Goal: Obtain resource: Download file/media

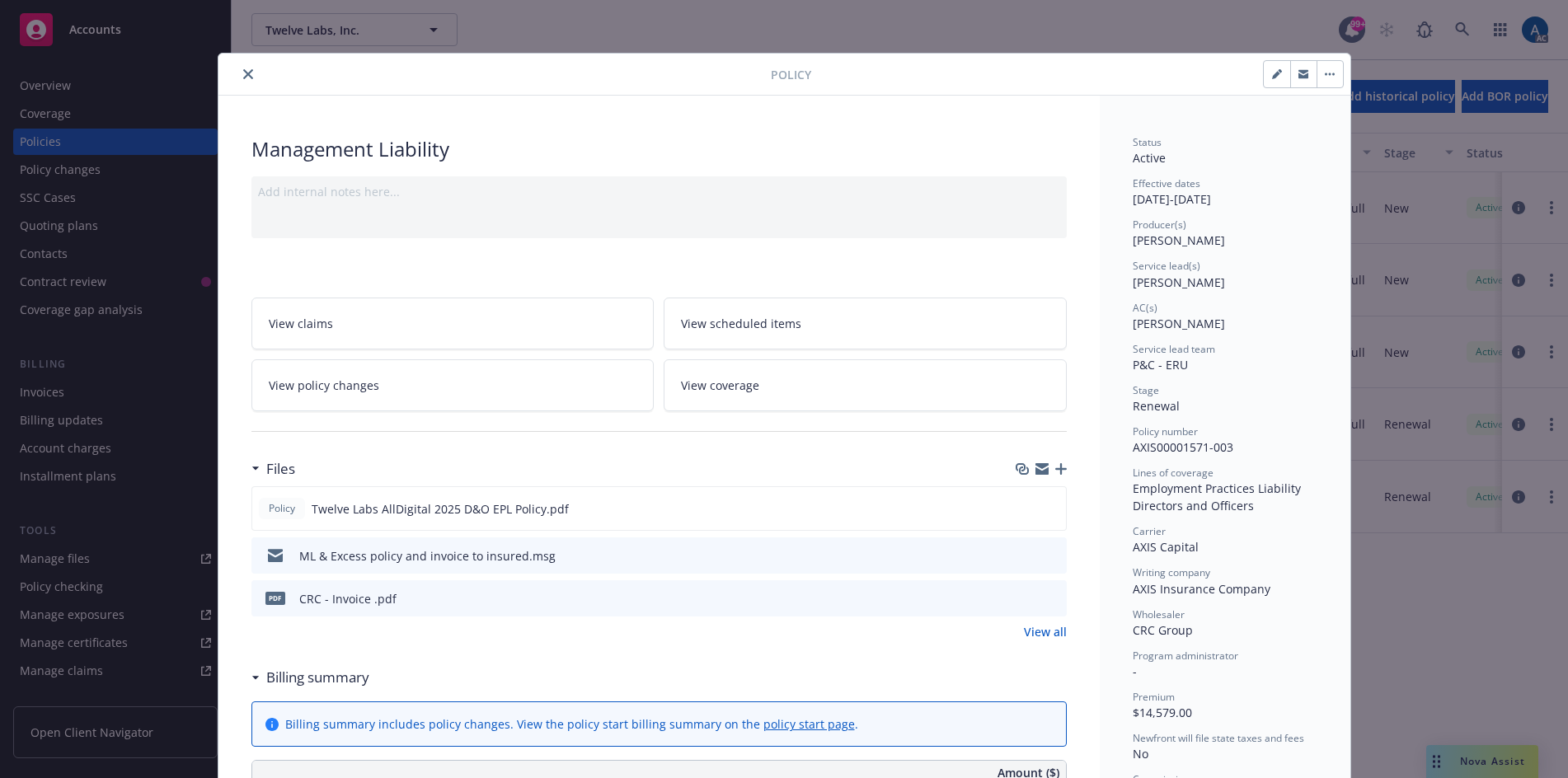
scroll to position [82, 0]
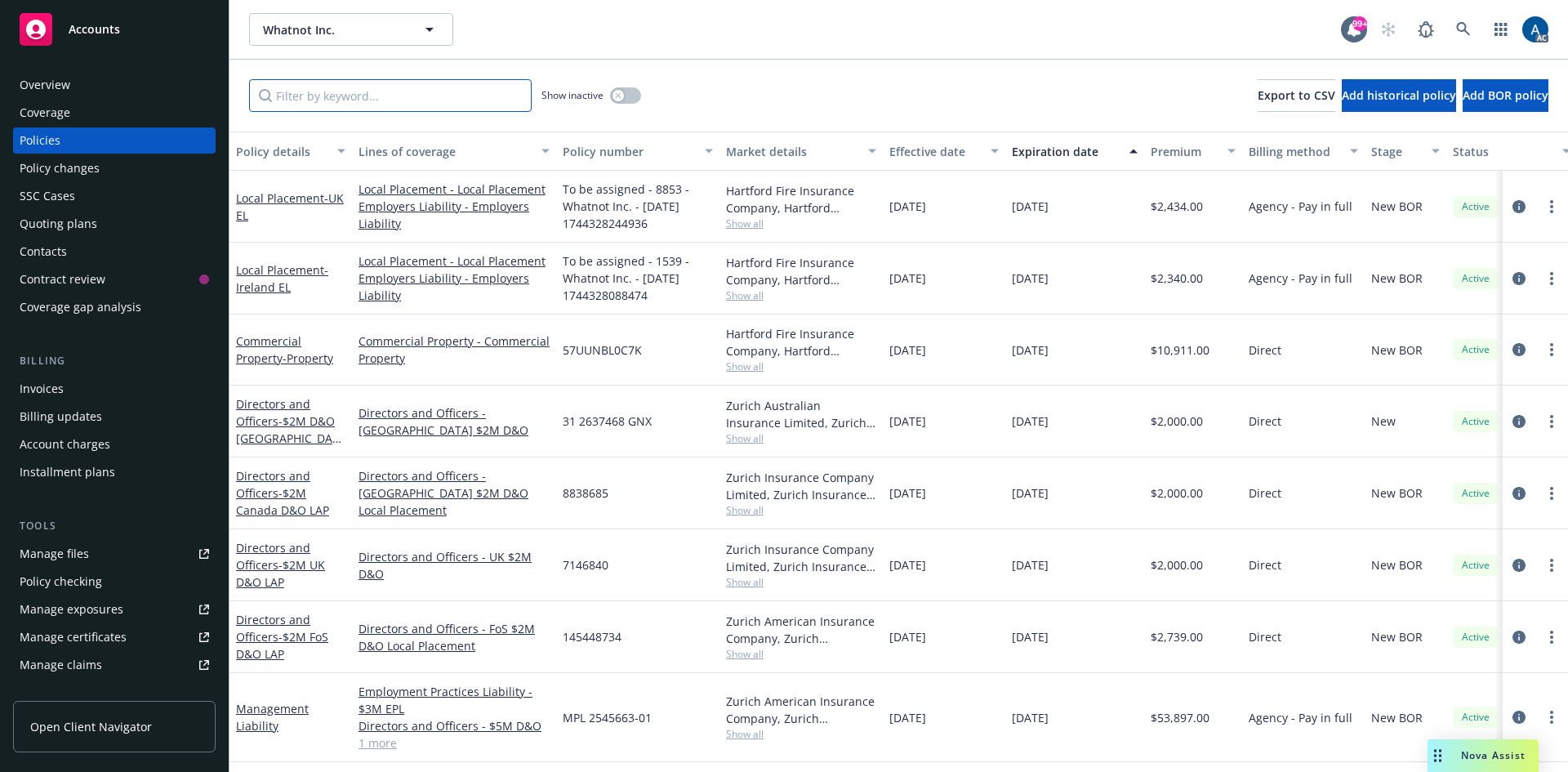
click at [369, 98] on input "Filter by keyword..." at bounding box center [390, 96] width 283 height 33
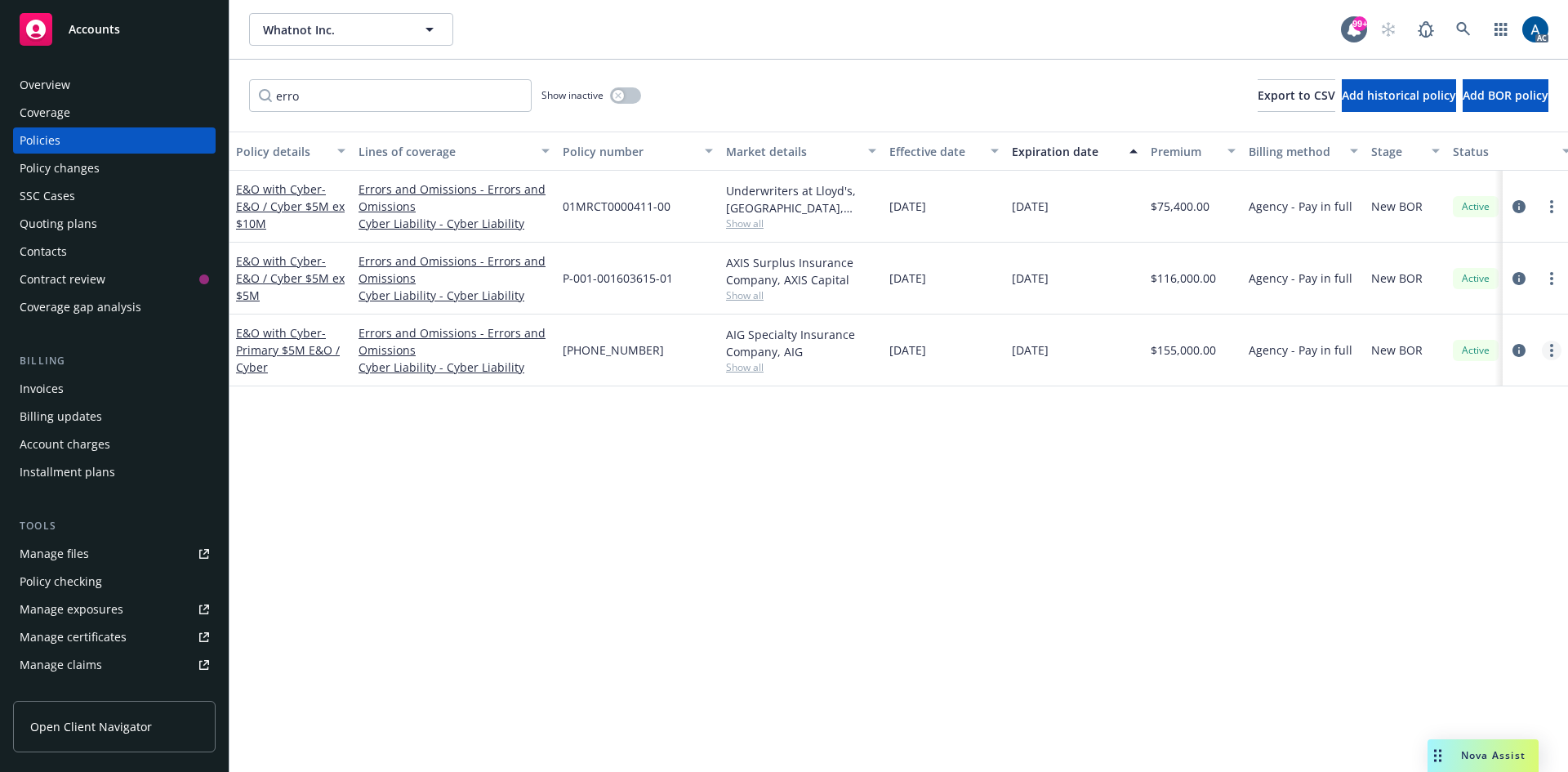
click at [1545, 351] on link "more" at bounding box center [1552, 350] width 19 height 19
click at [1519, 348] on icon "circleInformation" at bounding box center [1520, 350] width 13 height 13
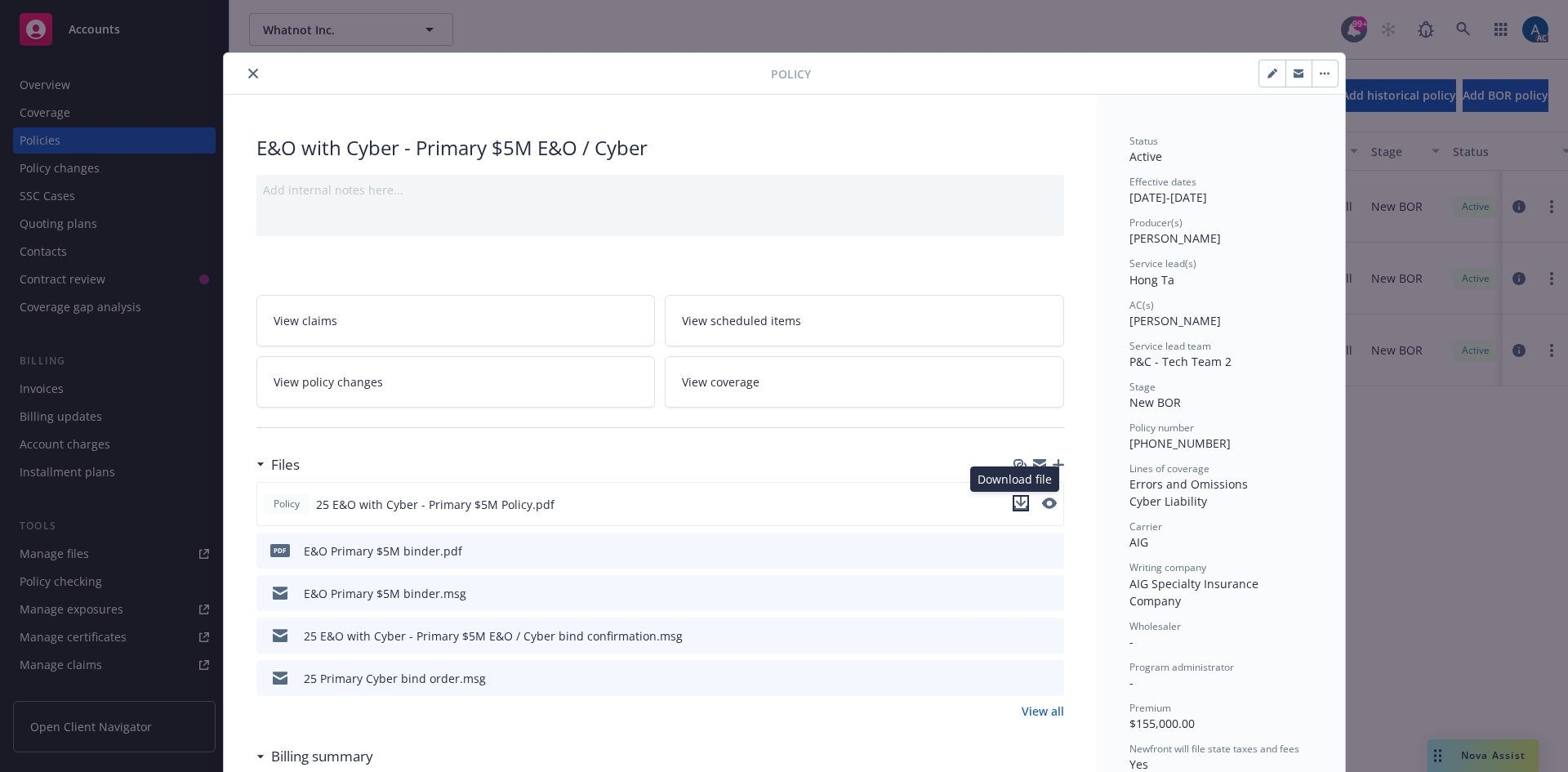
click at [1019, 504] on icon "download file" at bounding box center [1021, 503] width 13 height 13
click at [249, 70] on icon "close" at bounding box center [253, 73] width 10 height 10
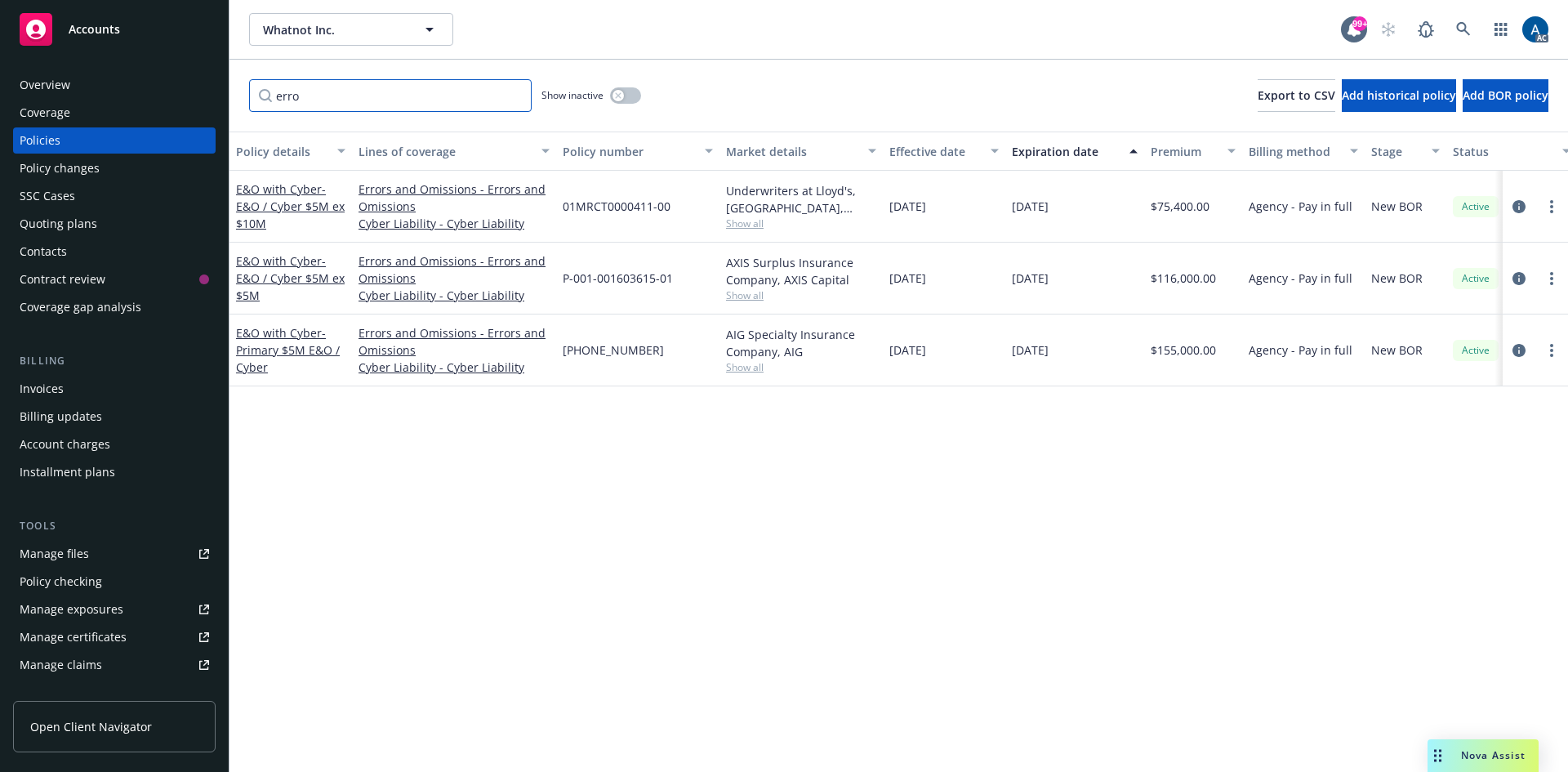
drag, startPoint x: 337, startPoint y: 97, endPoint x: 241, endPoint y: 91, distance: 96.2
click at [241, 91] on div "erro Show inactive Export to CSV Add historical policy Add BOR policy" at bounding box center [899, 95] width 1339 height 72
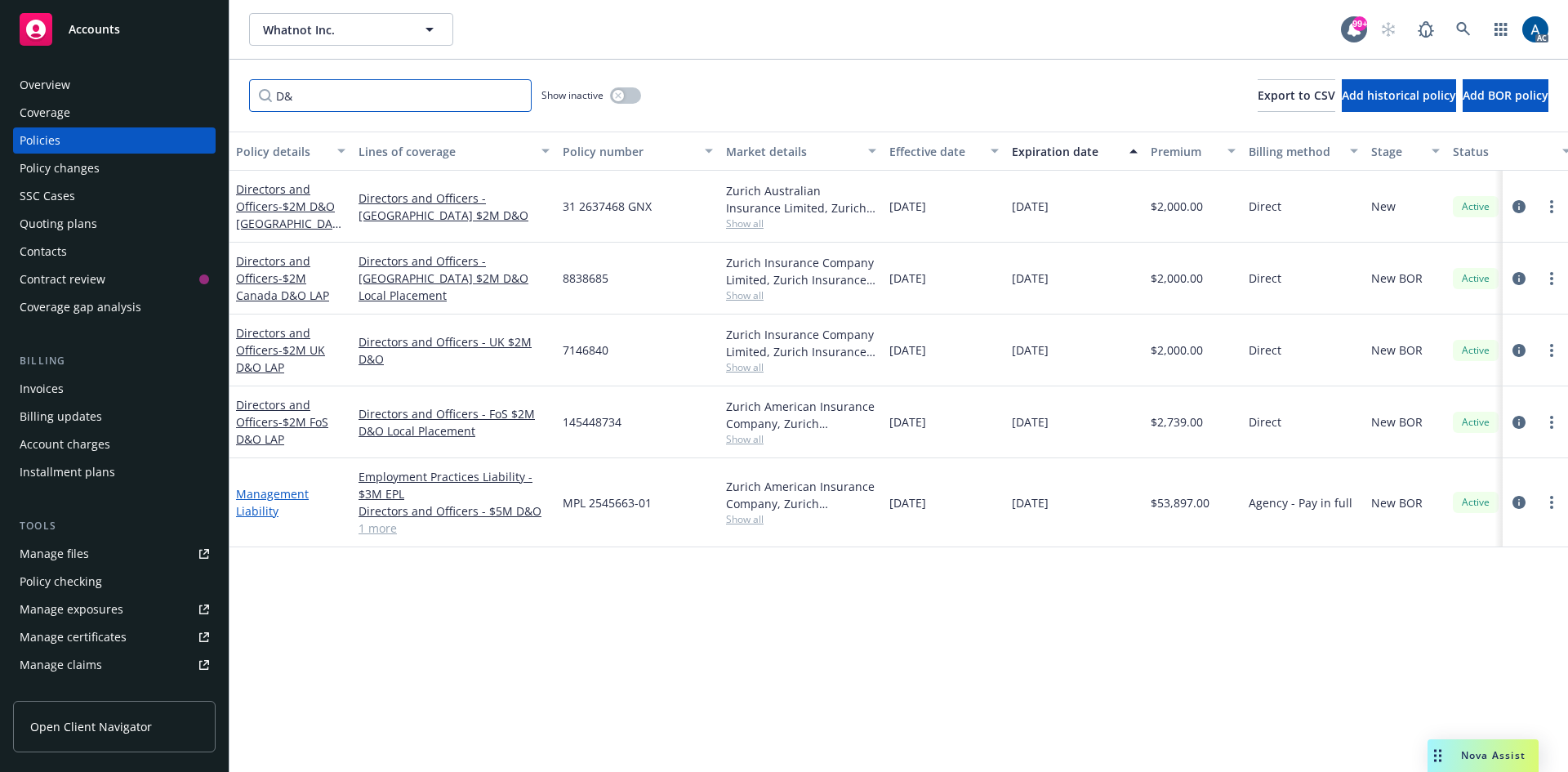
type input "D&"
click at [266, 497] on link "Management Liability" at bounding box center [272, 503] width 73 height 33
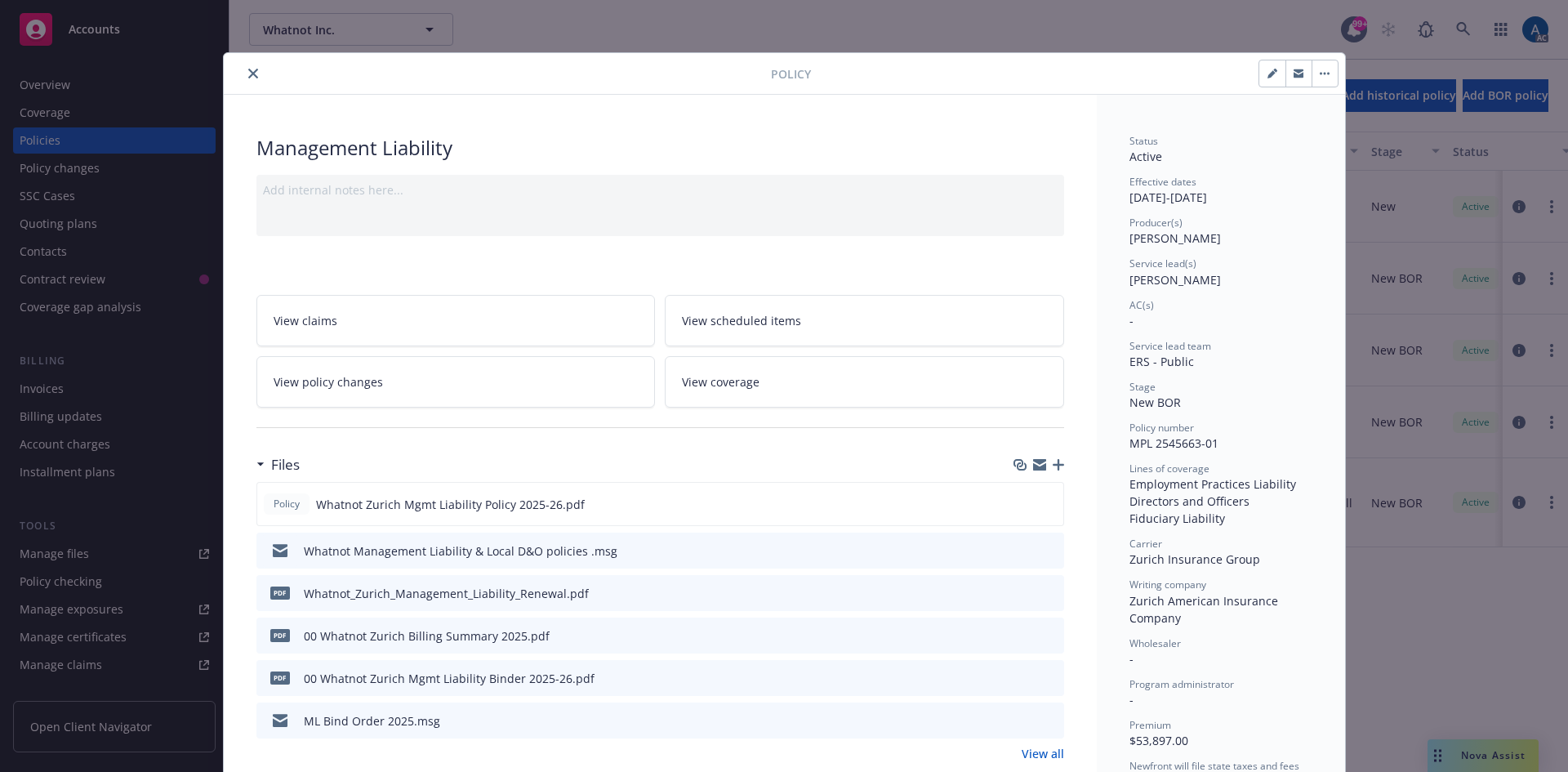
click at [250, 68] on button "close" at bounding box center [252, 73] width 19 height 19
